Goal: Find specific page/section: Find specific page/section

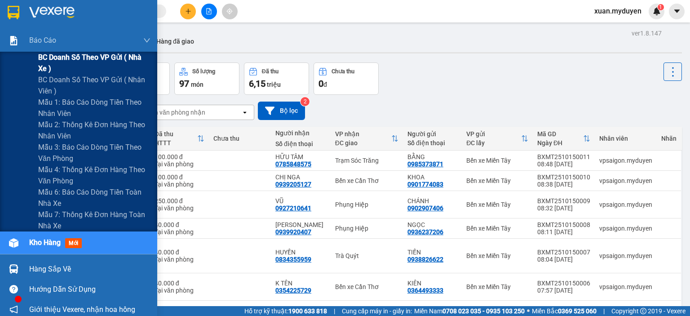
click at [69, 57] on span "BC doanh số theo VP gửi ( nhà xe )" at bounding box center [94, 63] width 112 height 22
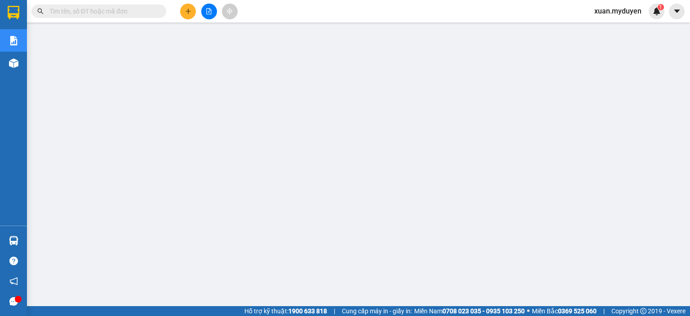
click at [15, 301] on div at bounding box center [18, 299] width 7 height 7
